Goal: Check status: Check status

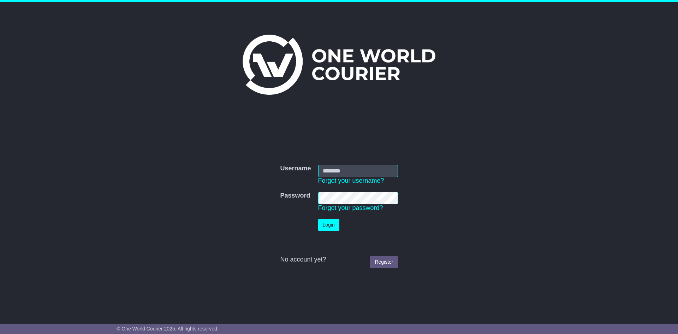
type input "**********"
click at [332, 221] on button "Login" at bounding box center [329, 225] width 21 height 12
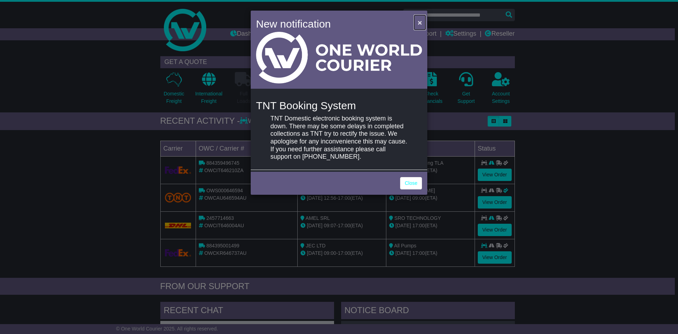
click at [420, 18] on button "×" at bounding box center [419, 22] width 11 height 14
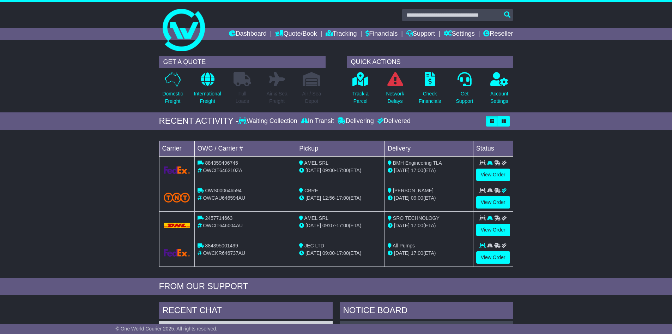
click at [222, 162] on span "884359496745" at bounding box center [221, 163] width 33 height 6
copy span "884359496745"
click at [493, 177] on link "View Order" at bounding box center [494, 174] width 34 height 12
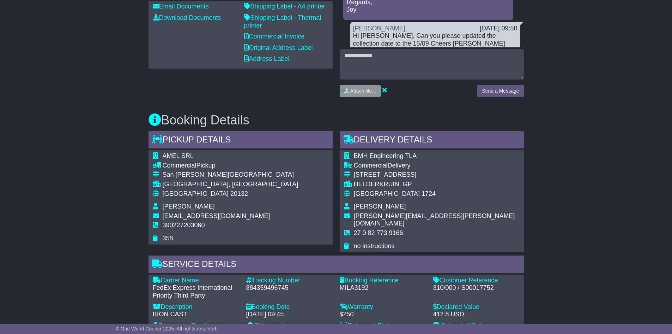
scroll to position [353, 0]
